Goal: Find specific page/section: Find specific page/section

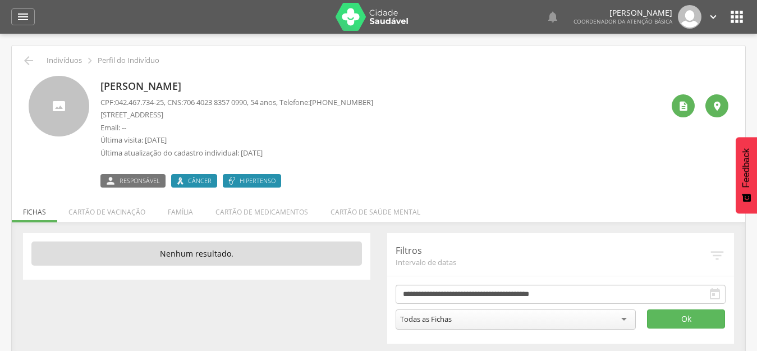
click at [398, 149] on div "Maria José Pinheiro da Silva CPF: 042.467.734-25 , CNS: 706 4023 8357 0990 , 54…" at bounding box center [381, 132] width 563 height 112
click at [687, 106] on icon "" at bounding box center [683, 105] width 11 height 11
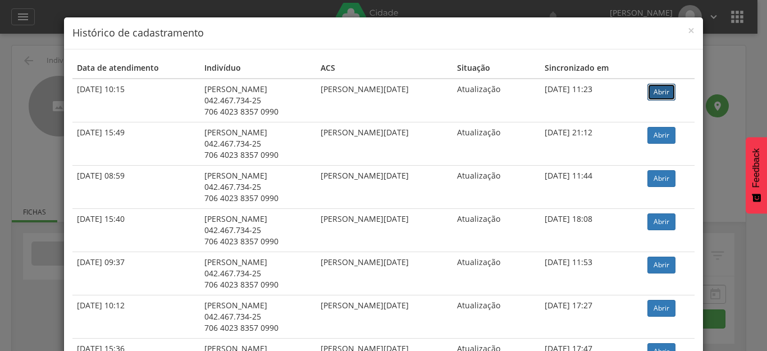
click at [660, 88] on link "Abrir" at bounding box center [661, 92] width 28 height 17
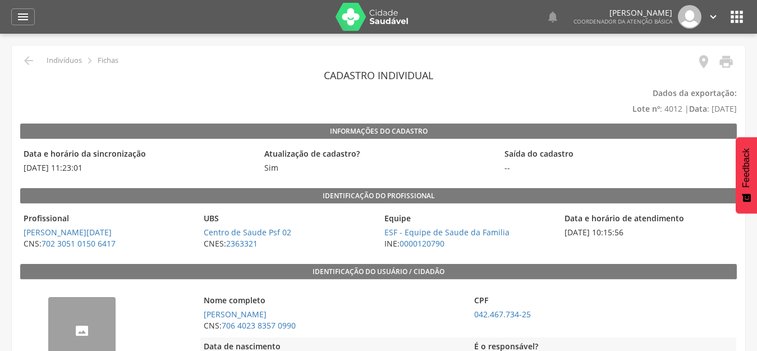
click at [527, 74] on header "Cadastro individual" at bounding box center [378, 75] width 717 height 20
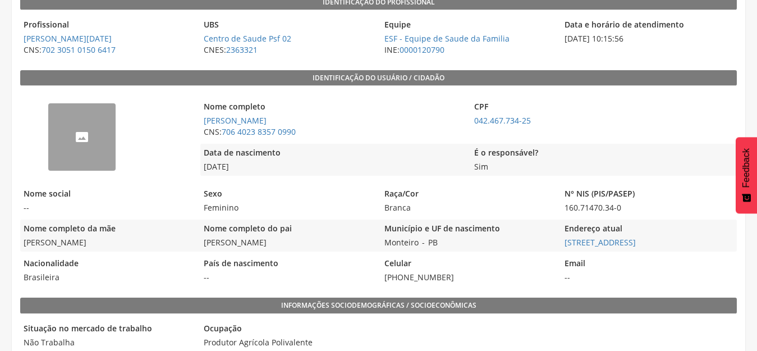
scroll to position [56, 0]
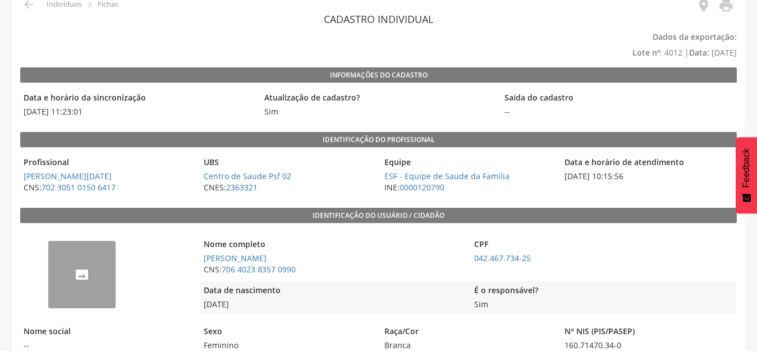
click at [90, 287] on div "--" at bounding box center [81, 274] width 67 height 67
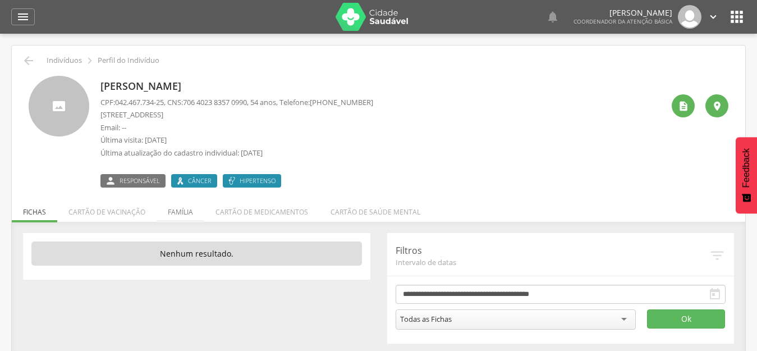
click at [176, 215] on li "Família" at bounding box center [181, 209] width 48 height 26
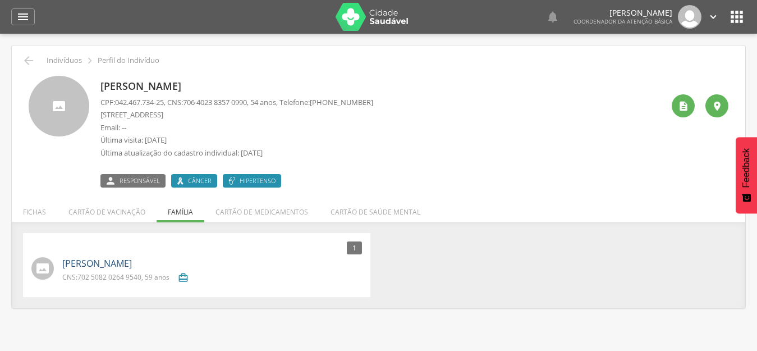
click at [99, 264] on link "João Manoel da Silva" at bounding box center [97, 263] width 70 height 13
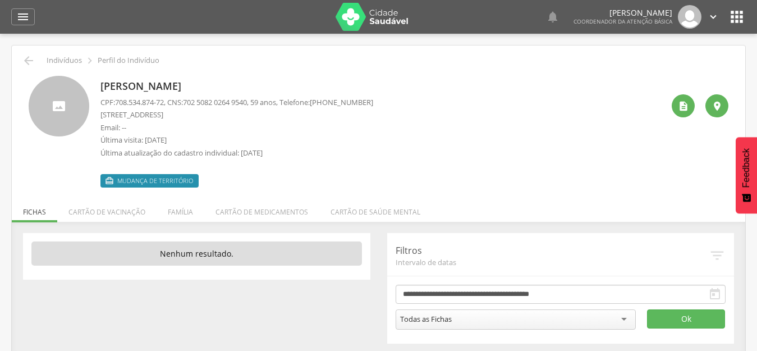
click at [55, 107] on div at bounding box center [59, 106] width 61 height 61
